Goal: Transaction & Acquisition: Book appointment/travel/reservation

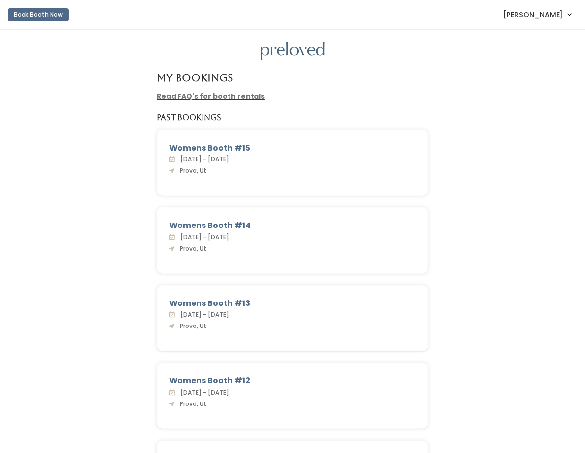
click at [556, 13] on span "[PERSON_NAME]" at bounding box center [533, 14] width 60 height 11
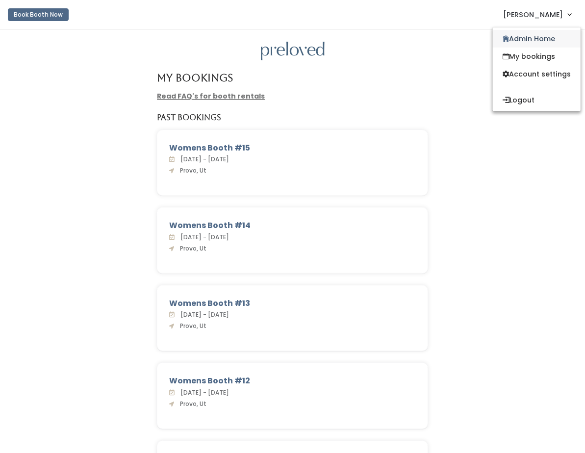
click at [542, 35] on link "Admin Home" at bounding box center [537, 39] width 88 height 18
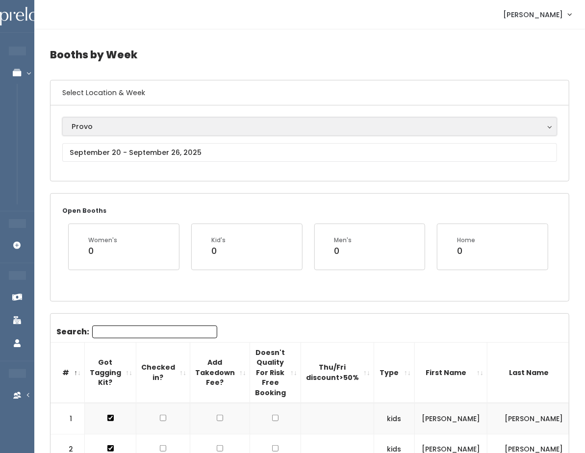
click at [162, 128] on div "Provo" at bounding box center [310, 126] width 476 height 11
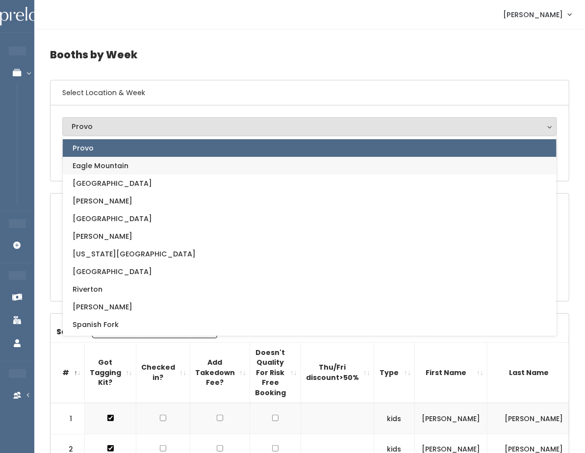
click at [142, 160] on link "Eagle Mountain" at bounding box center [310, 166] width 494 height 18
select select "14"
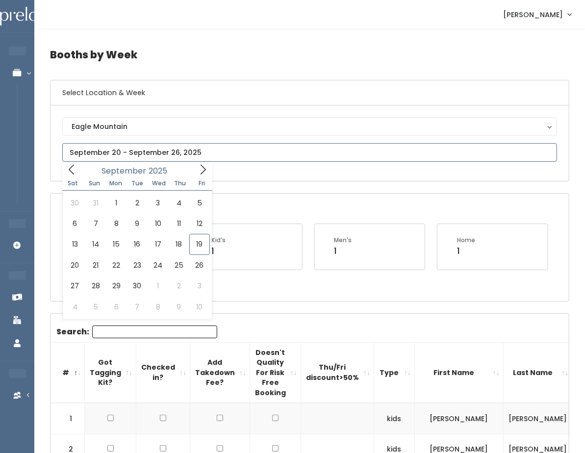
click at [200, 172] on icon at bounding box center [203, 169] width 11 height 11
click at [70, 171] on icon at bounding box center [70, 169] width 5 height 10
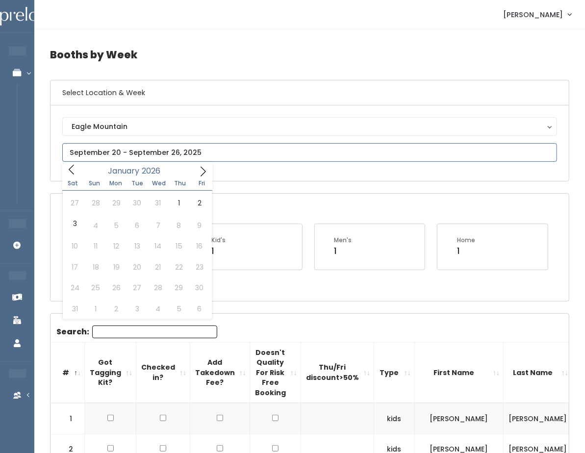
type input "2025"
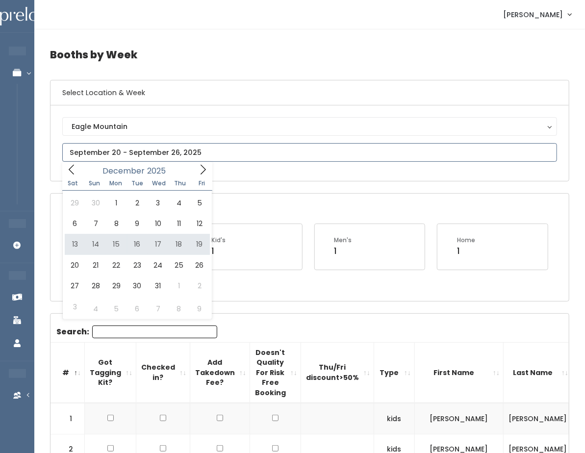
type input "December 13 to December 19"
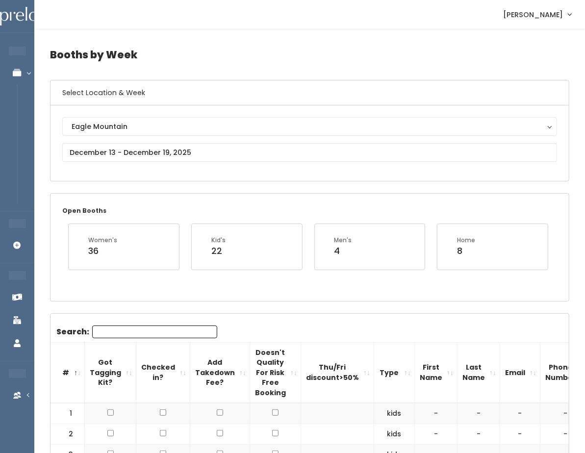
click at [425, 49] on h4 "Booths by Week" at bounding box center [309, 54] width 519 height 27
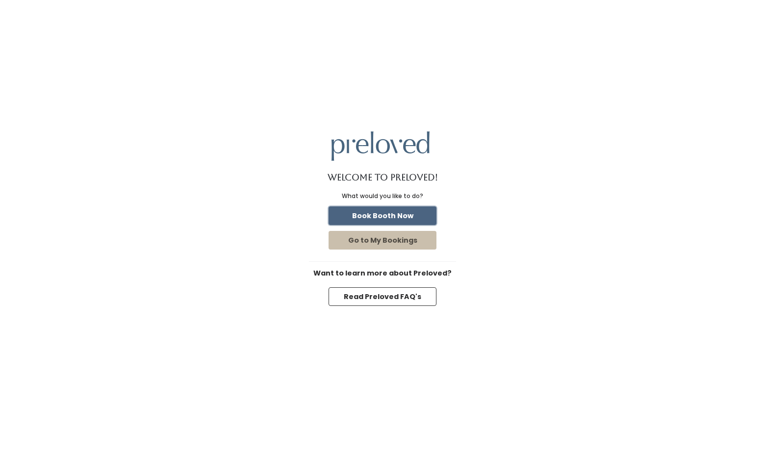
click at [400, 216] on button "Book Booth Now" at bounding box center [383, 216] width 108 height 19
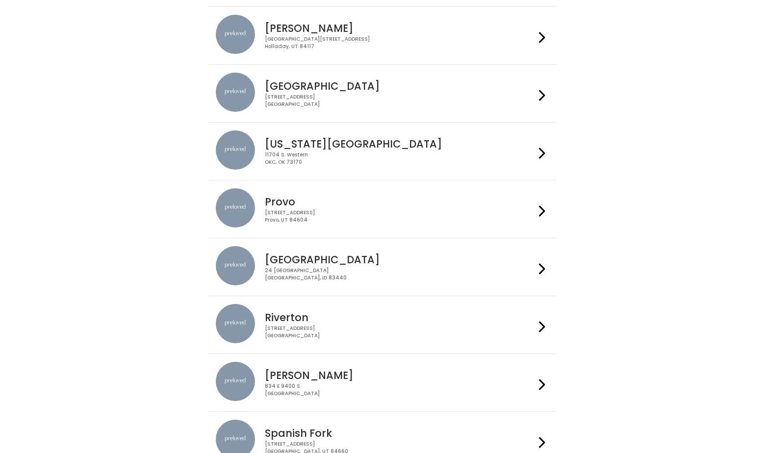
scroll to position [218, 0]
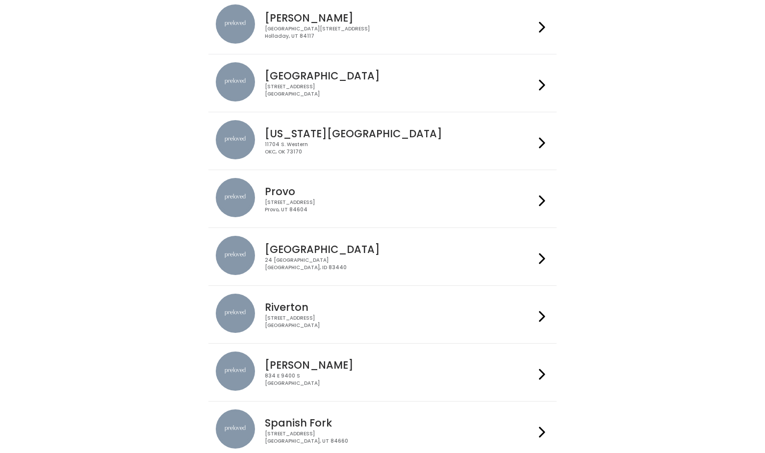
click at [306, 199] on div "[STREET_ADDRESS]" at bounding box center [400, 206] width 270 height 14
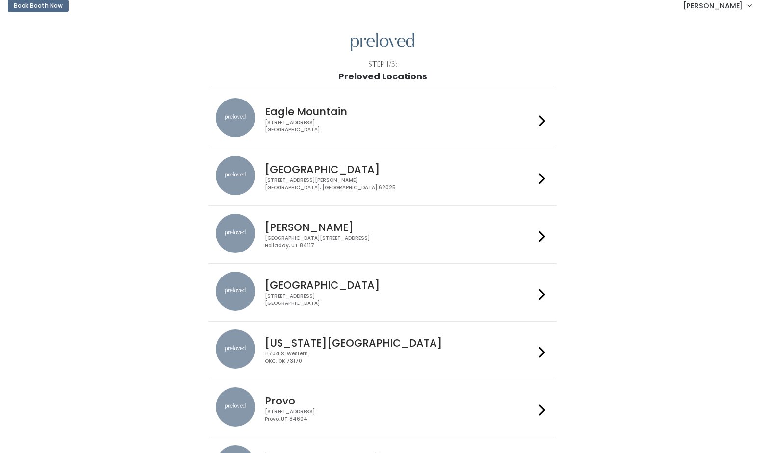
scroll to position [17, 0]
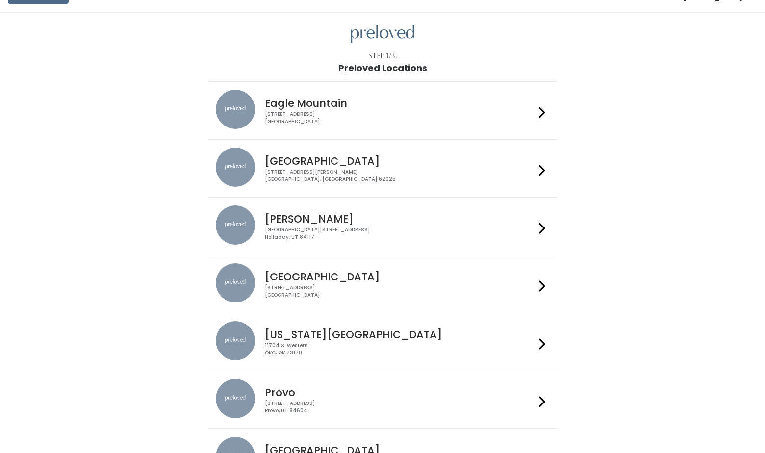
click at [338, 109] on h4 "Eagle Mountain" at bounding box center [400, 103] width 270 height 11
